Goal: Task Accomplishment & Management: Manage account settings

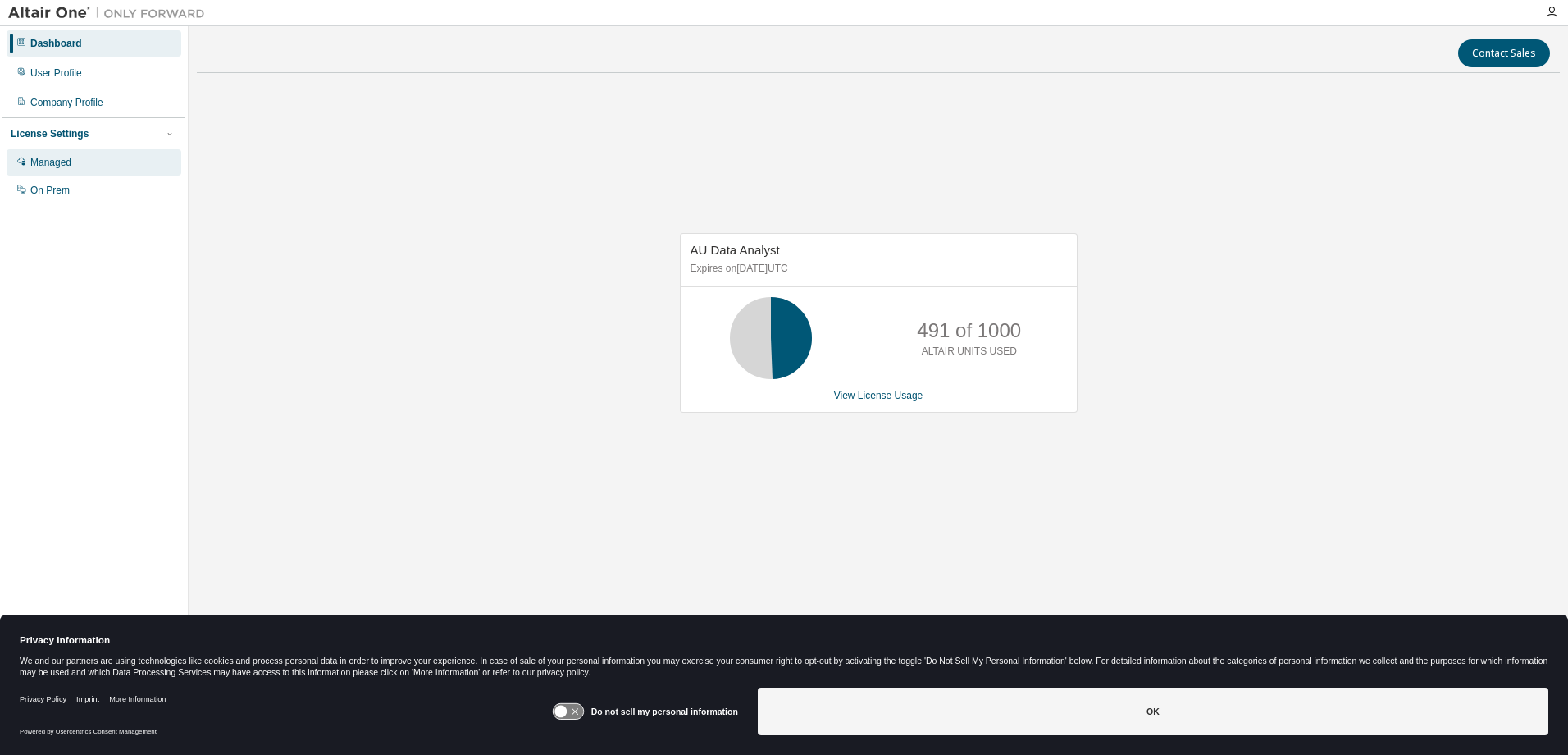
click at [57, 167] on div "Managed" at bounding box center [50, 162] width 41 height 13
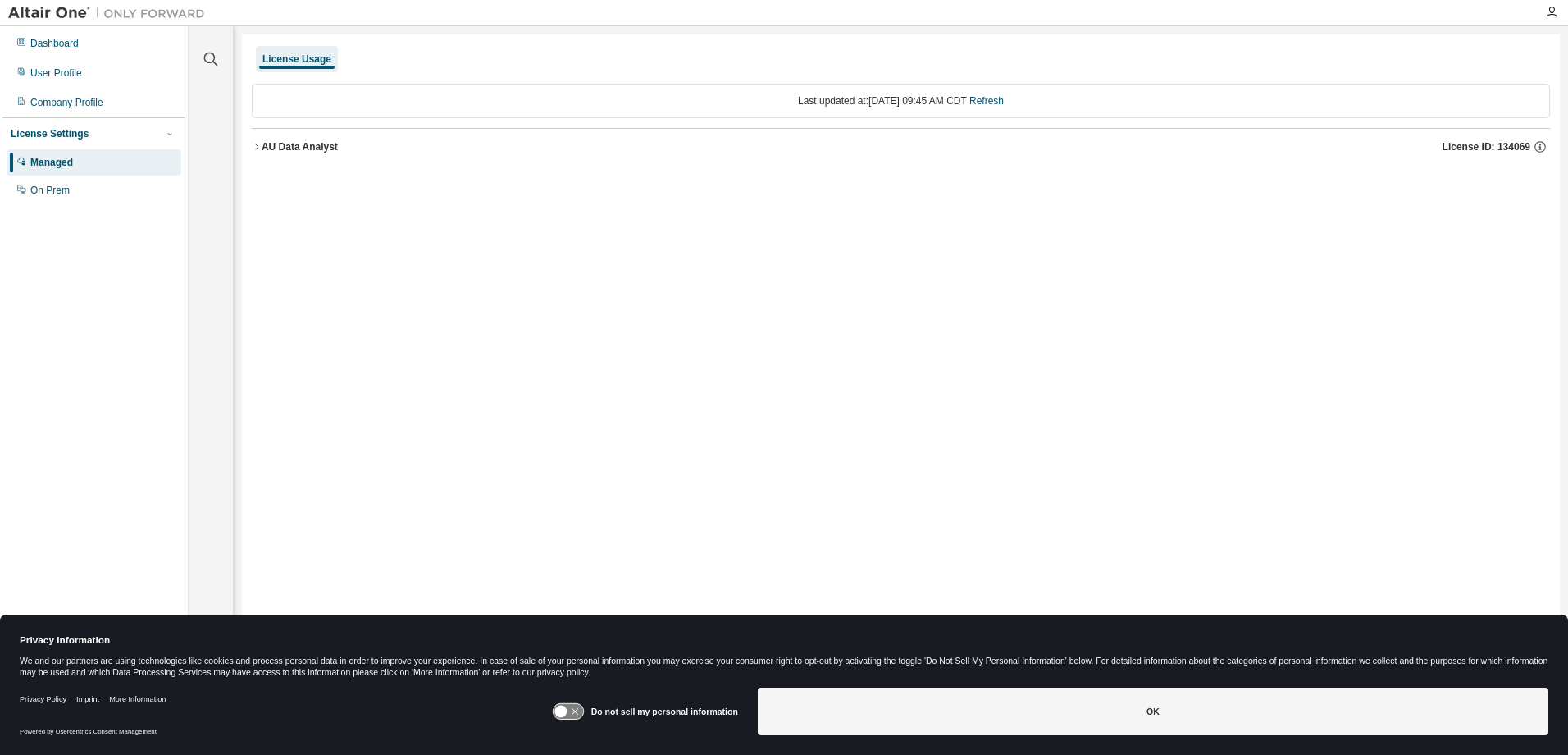
click at [261, 147] on icon "button" at bounding box center [257, 147] width 10 height 10
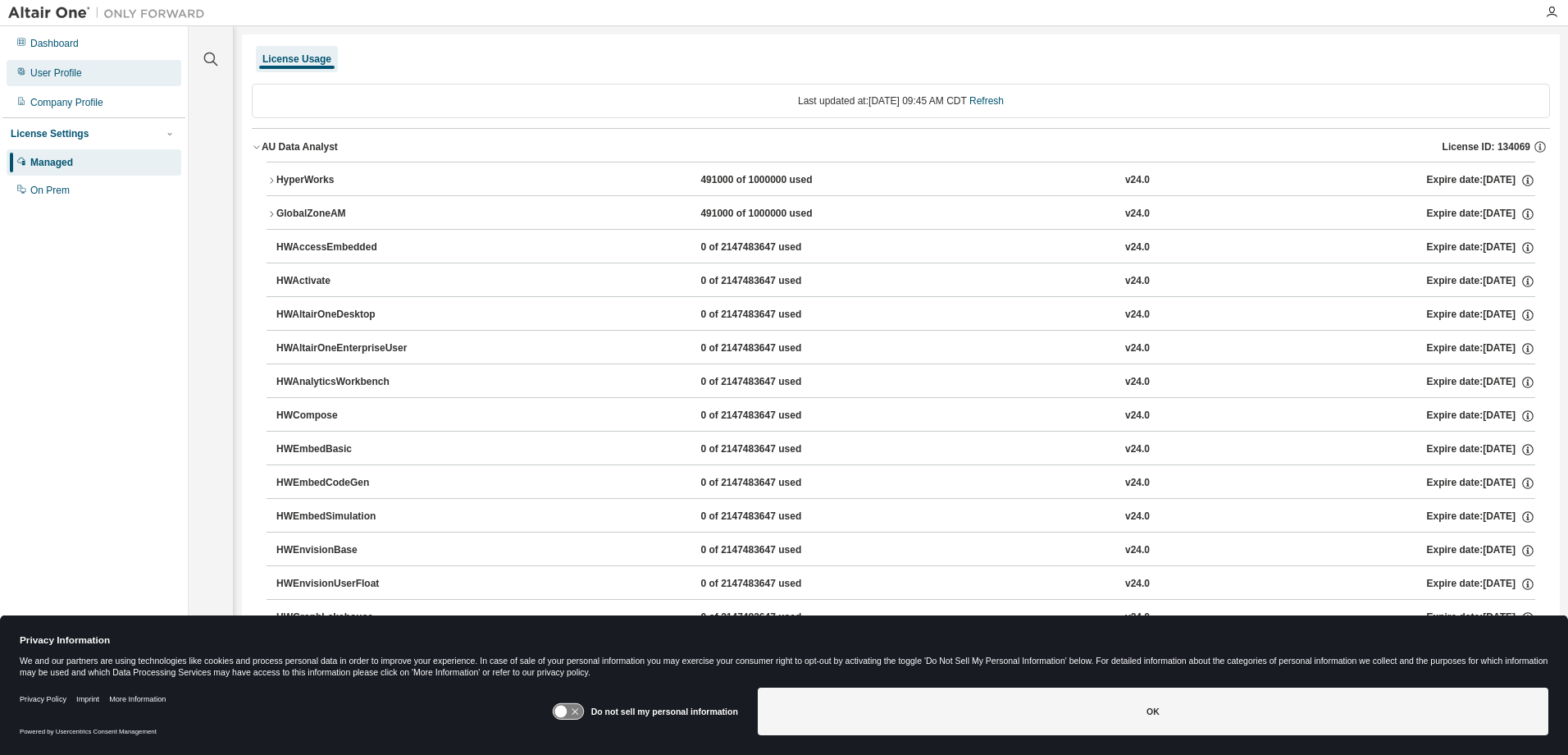
click at [85, 79] on div "User Profile" at bounding box center [94, 73] width 175 height 26
